Goal: Entertainment & Leisure: Consume media (video, audio)

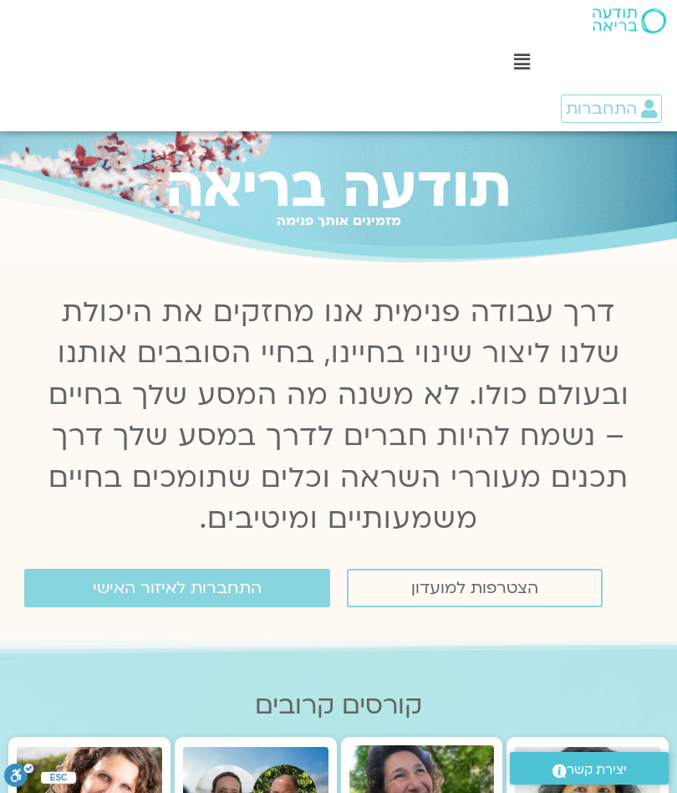
click at [221, 579] on span "התחברות לאיזור האישי" at bounding box center [177, 588] width 169 height 18
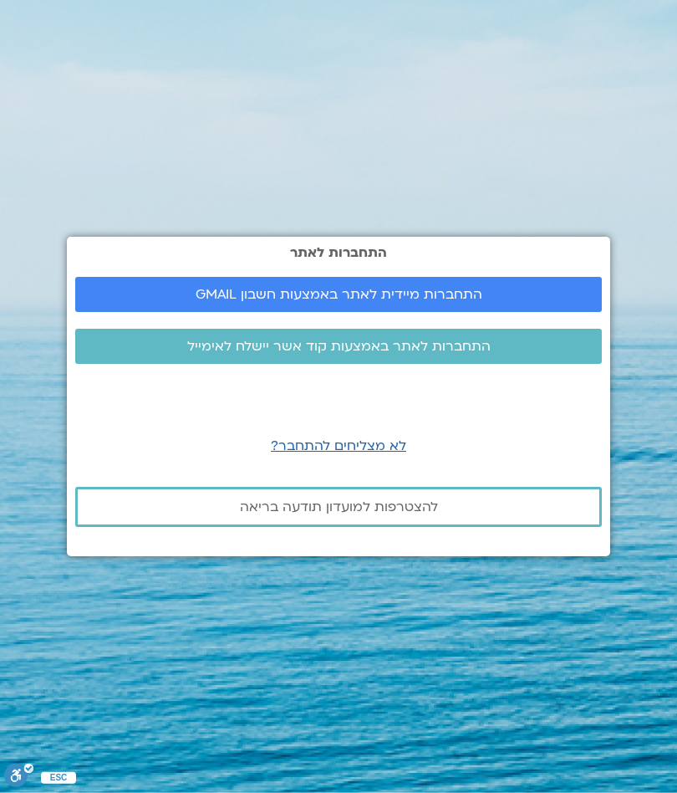
click at [529, 284] on link "התחברות מיידית לאתר באמצעות חשבון GMAIL" at bounding box center [338, 294] width 527 height 35
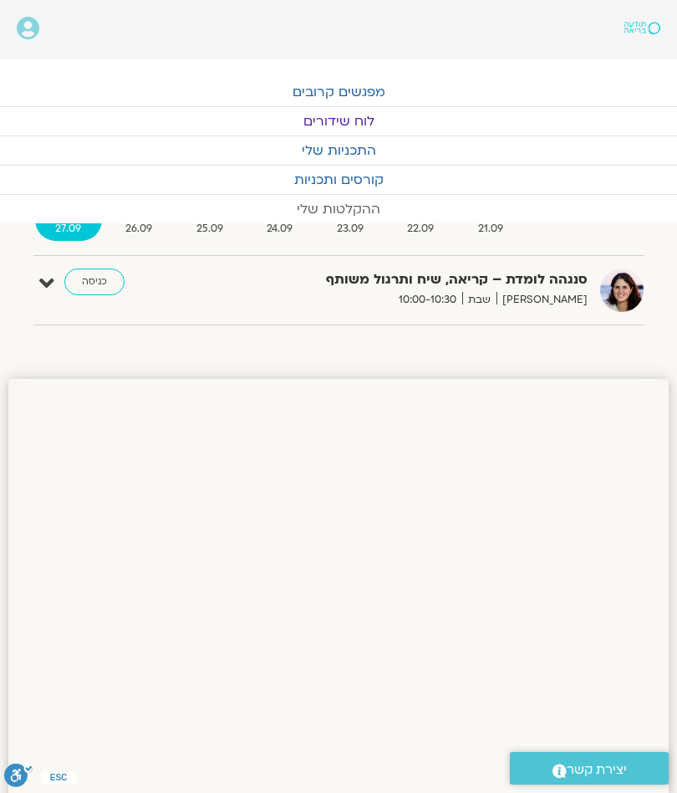
click at [339, 203] on link "ההקלטות שלי" at bounding box center [338, 209] width 677 height 28
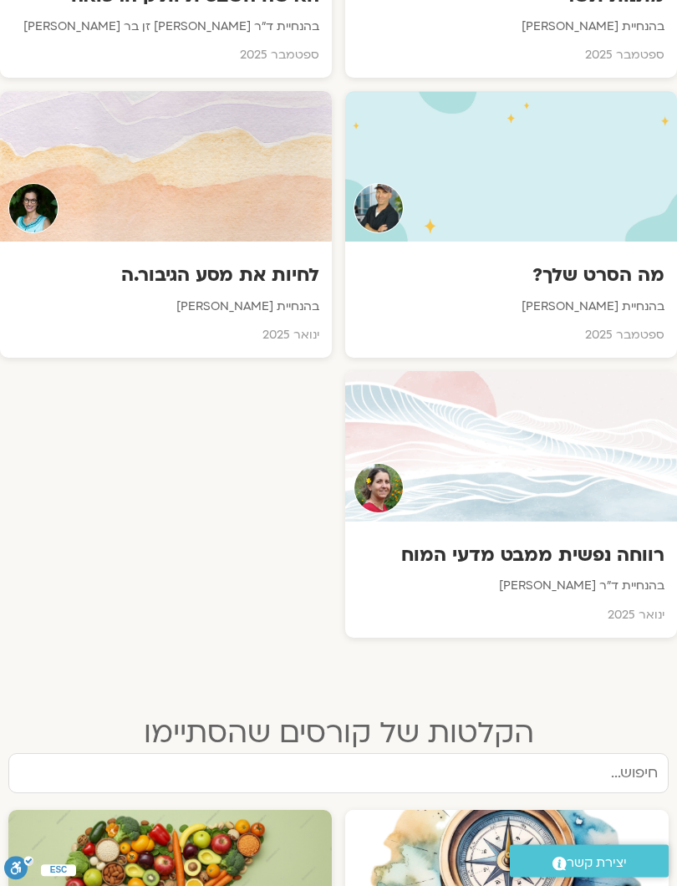
scroll to position [1998, 0]
click at [538, 522] on div "רווחה נפשית ממבט מדעי המוח בהנחיית ד"ר נועה אלבלדה ינואר 2025" at bounding box center [511, 580] width 332 height 116
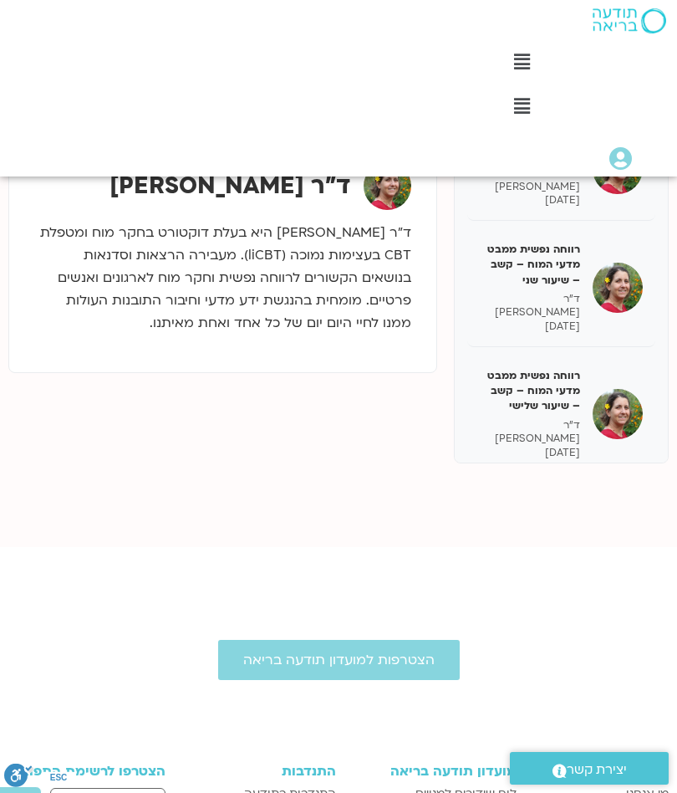
scroll to position [3086, 0]
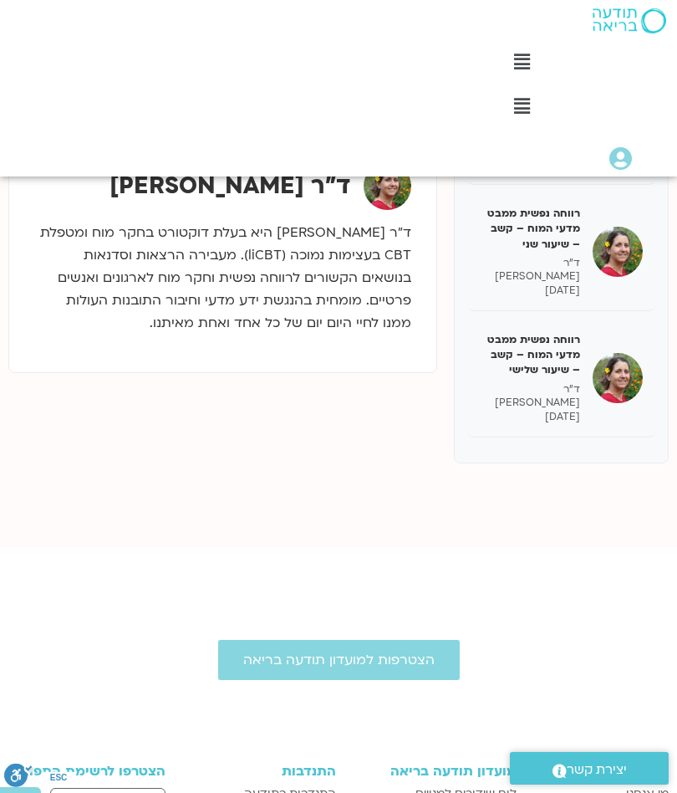
click at [530, 761] on p "ד"ר [PERSON_NAME]" at bounding box center [530, 775] width 100 height 28
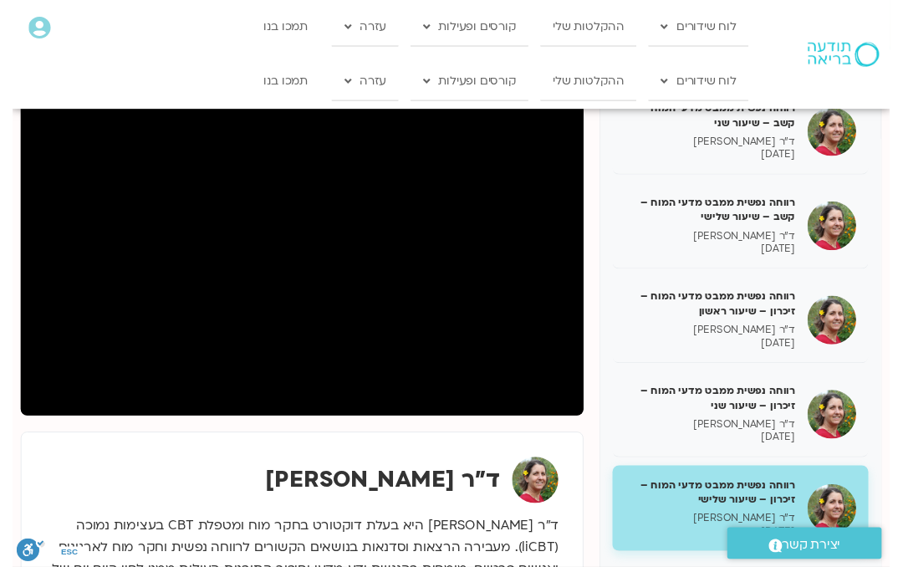
scroll to position [183, 0]
